Goal: Information Seeking & Learning: Understand process/instructions

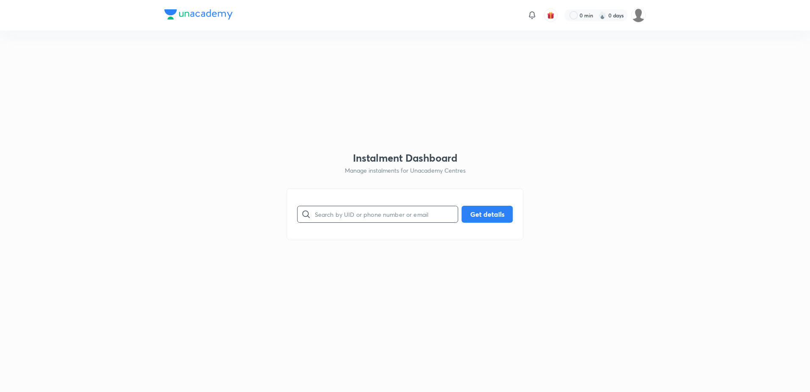
click at [314, 216] on div at bounding box center [306, 214] width 17 height 17
click at [315, 216] on input "text" at bounding box center [386, 214] width 143 height 22
paste input "[EMAIL_ADDRESS][DOMAIN_NAME]"
type input "[EMAIL_ADDRESS][DOMAIN_NAME]"
click at [485, 225] on div "[EMAIL_ADDRESS][DOMAIN_NAME] ​ Get details" at bounding box center [405, 214] width 237 height 52
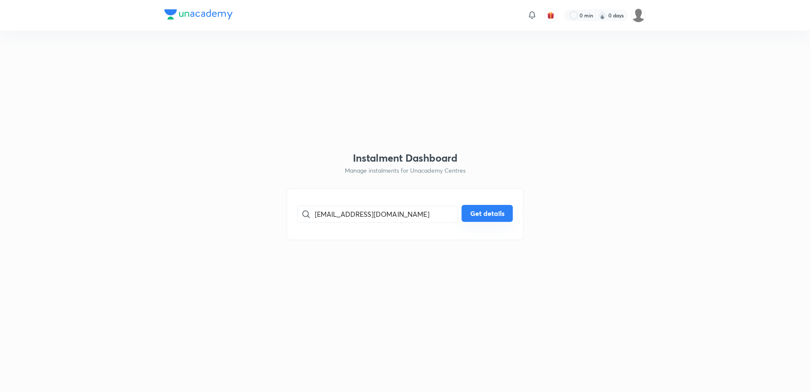
click at [486, 222] on button "Get details" at bounding box center [487, 213] width 51 height 17
click at [487, 218] on button "Get details" at bounding box center [487, 213] width 51 height 17
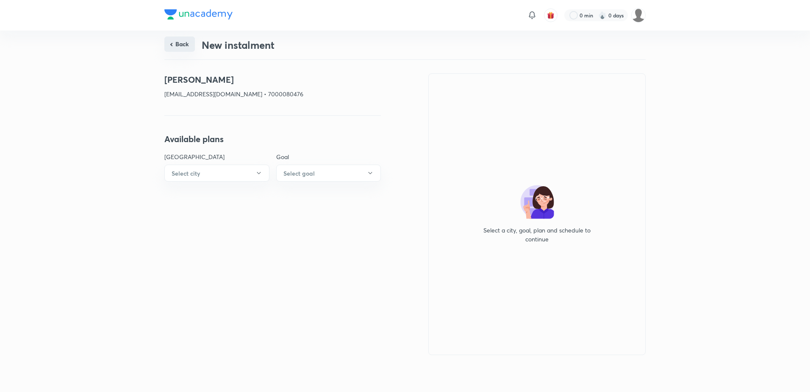
click at [189, 47] on button "Back" at bounding box center [179, 43] width 31 height 15
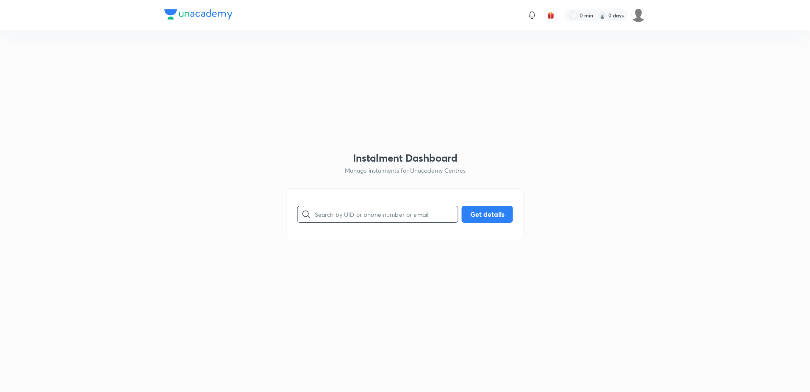
click at [342, 205] on input "text" at bounding box center [386, 214] width 143 height 22
paste input "[EMAIL_ADDRESS][DOMAIN_NAME]"
type input "[EMAIL_ADDRESS][DOMAIN_NAME]"
click at [482, 216] on button "Get details" at bounding box center [487, 213] width 51 height 17
